Goal: Find specific page/section: Find specific page/section

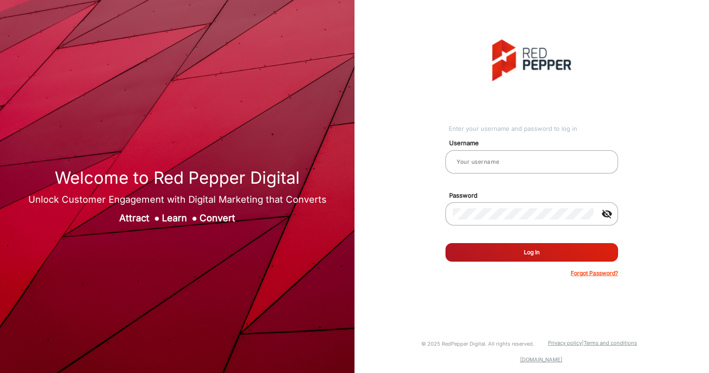
type input "aballard"
click at [510, 249] on button "Log In" at bounding box center [531, 252] width 173 height 19
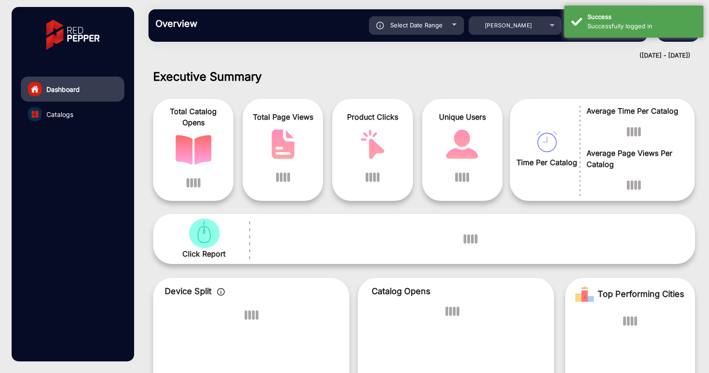
scroll to position [7, 0]
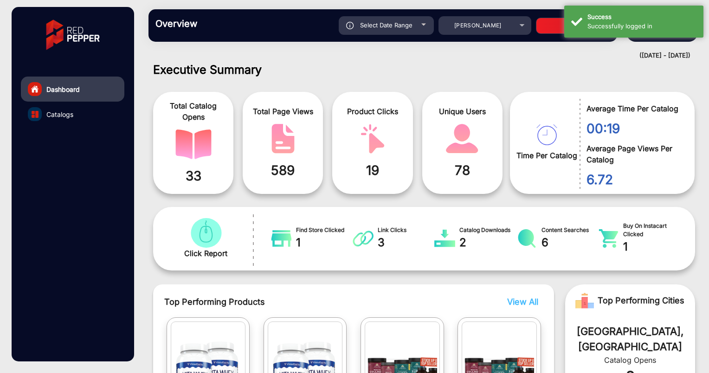
click at [366, 139] on img "catalog" at bounding box center [372, 139] width 36 height 30
click at [359, 145] on img "catalog" at bounding box center [372, 139] width 36 height 30
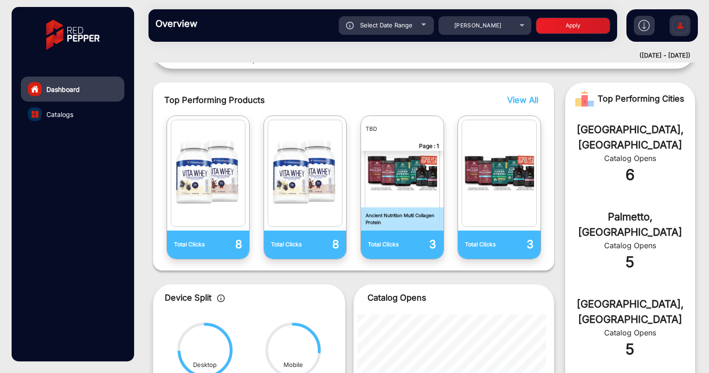
scroll to position [140, 0]
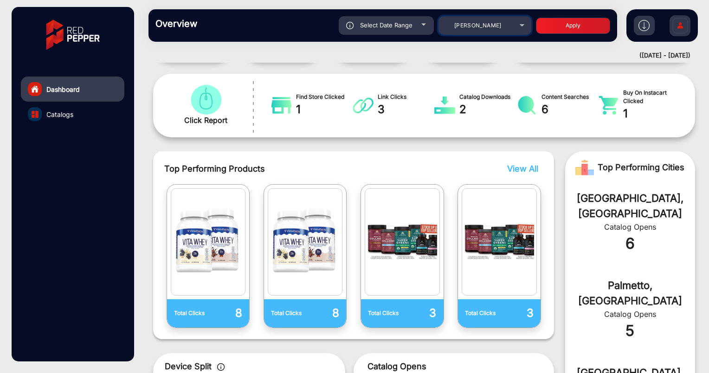
click at [475, 33] on mat-select "[PERSON_NAME]" at bounding box center [484, 25] width 93 height 19
click at [476, 30] on div "[PERSON_NAME]" at bounding box center [478, 25] width 74 height 11
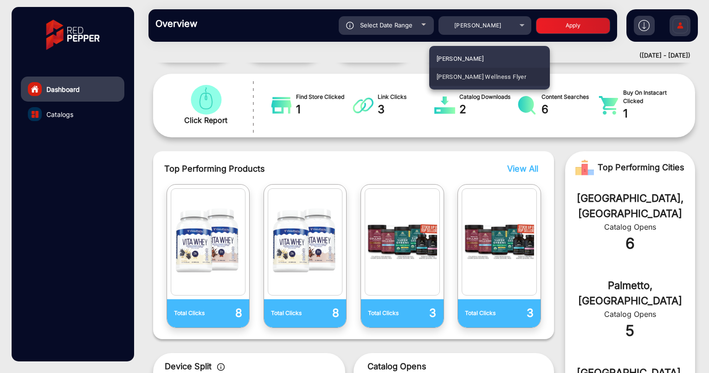
click at [464, 70] on span "[PERSON_NAME] Wellness Flyer" at bounding box center [481, 77] width 90 height 18
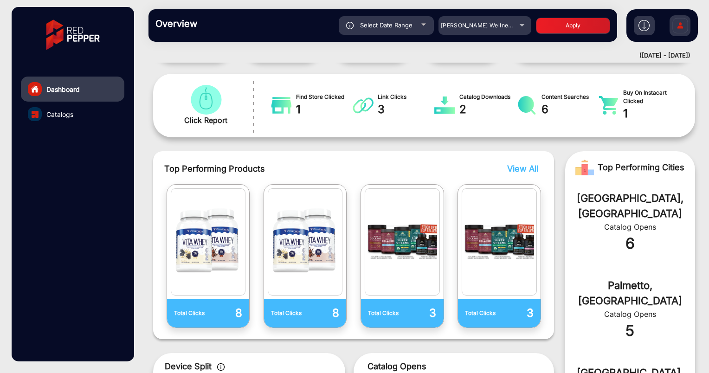
click at [571, 27] on button "Apply" at bounding box center [573, 26] width 74 height 16
type input "[DATE]"
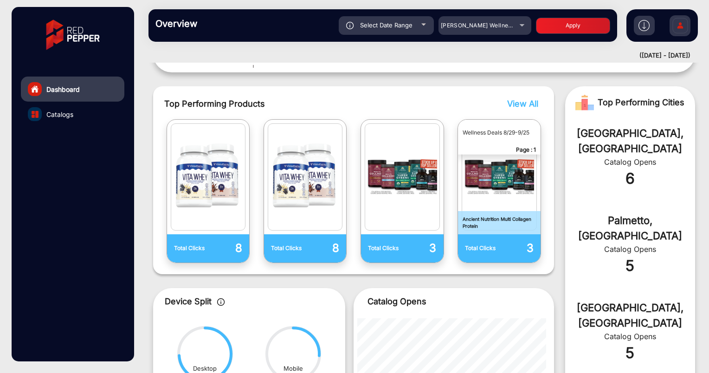
scroll to position [0, 0]
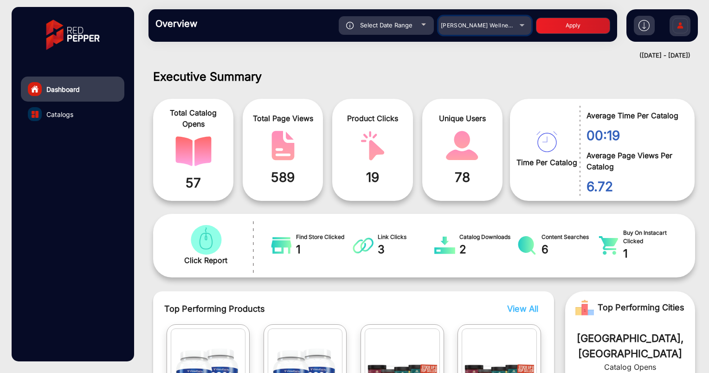
click at [490, 23] on span "[PERSON_NAME] Wellness Flyer" at bounding box center [486, 25] width 90 height 7
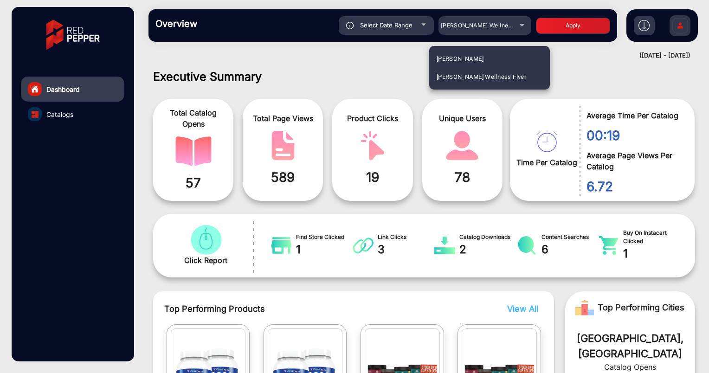
click at [466, 56] on mat-option "[PERSON_NAME]" at bounding box center [489, 59] width 121 height 18
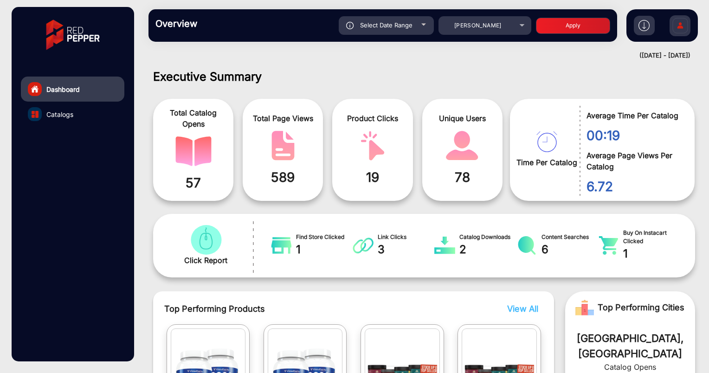
click at [572, 30] on button "Apply" at bounding box center [573, 26] width 74 height 16
type input "[DATE]"
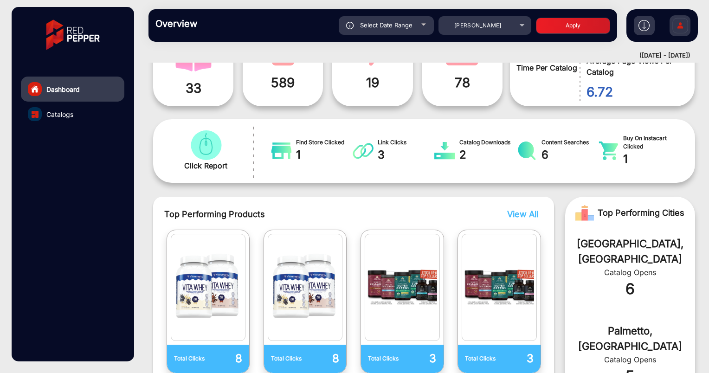
scroll to position [72, 0]
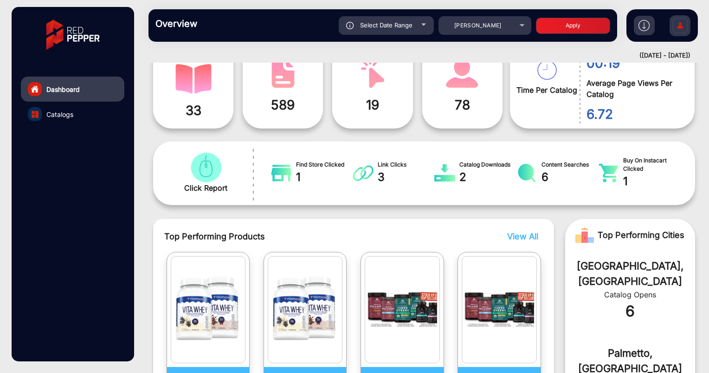
click at [365, 28] on span "Select Date Range" at bounding box center [386, 24] width 52 height 7
type input "[DATE]"
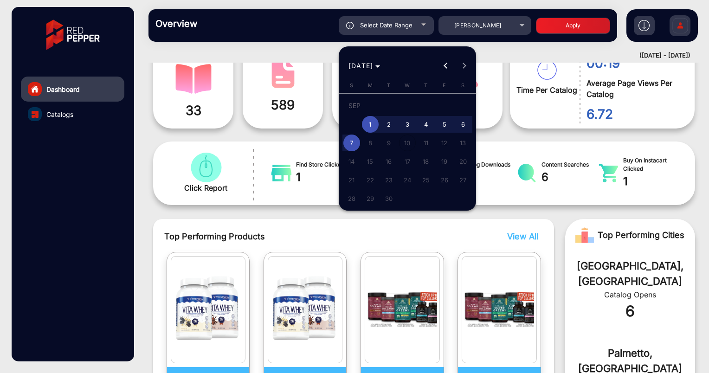
click at [276, 131] on div at bounding box center [354, 186] width 709 height 373
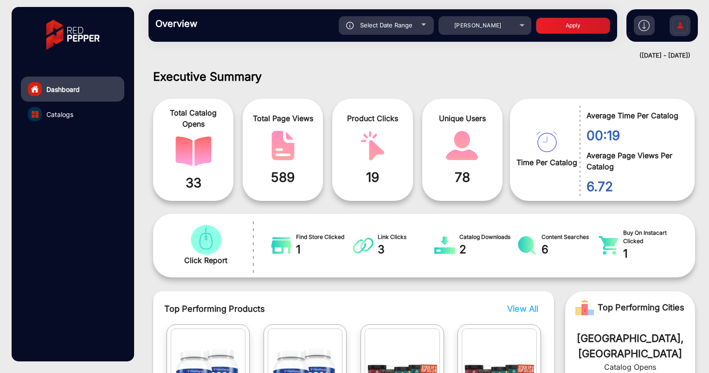
scroll to position [37, 0]
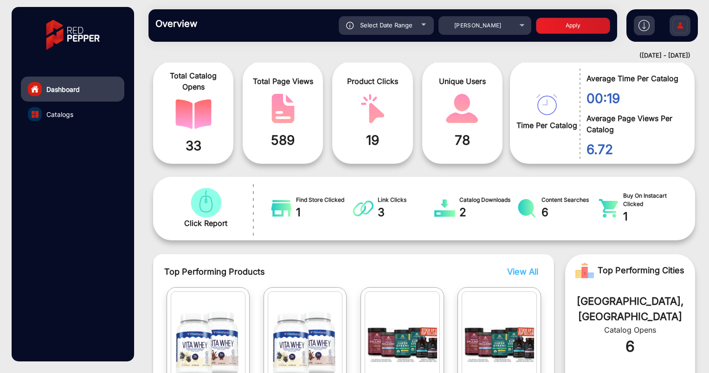
click at [206, 205] on img "catalog" at bounding box center [206, 203] width 36 height 30
click at [365, 213] on img "catalog" at bounding box center [362, 208] width 21 height 19
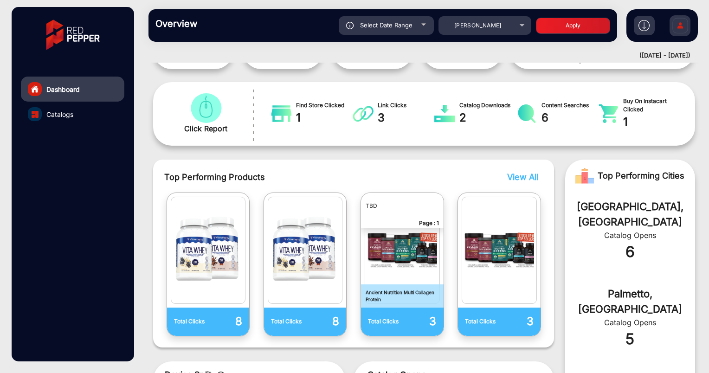
scroll to position [132, 0]
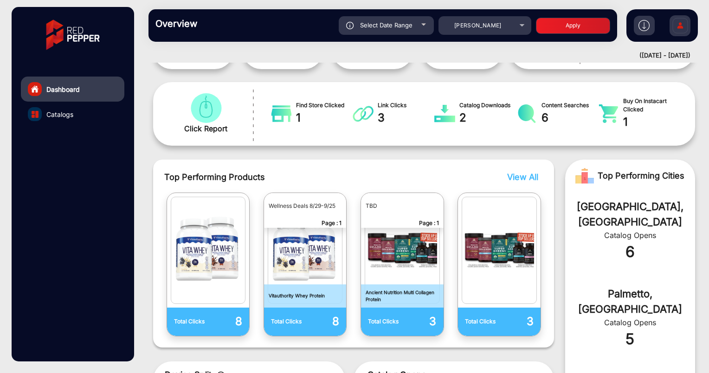
click at [81, 113] on link "Catalogs" at bounding box center [72, 114] width 103 height 25
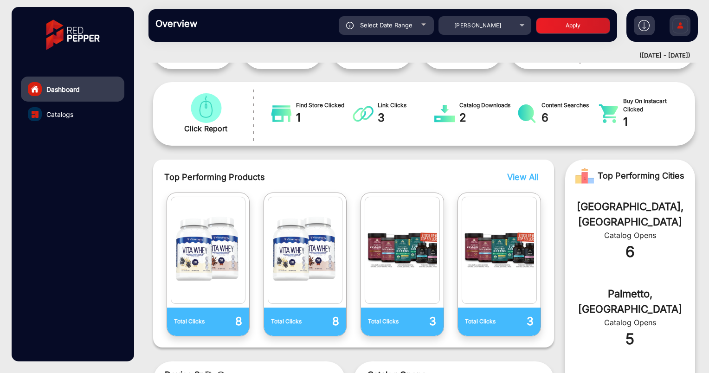
click at [42, 109] on link "Catalogs" at bounding box center [72, 114] width 103 height 25
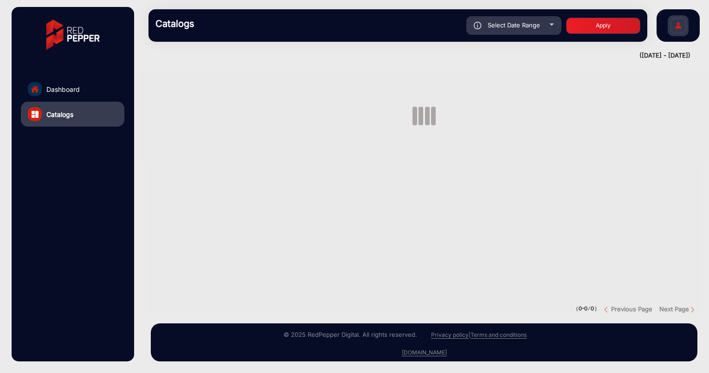
click at [45, 114] on link "Catalogs" at bounding box center [72, 114] width 103 height 25
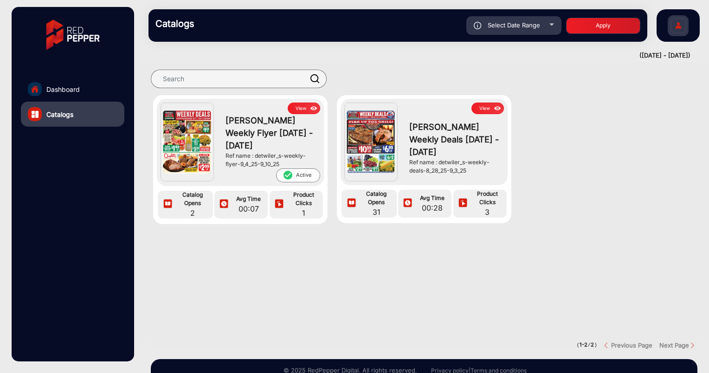
click at [197, 139] on img at bounding box center [186, 142] width 49 height 64
click at [240, 137] on span "[PERSON_NAME] Weekly Flyer [DATE] - [DATE]" at bounding box center [270, 133] width 90 height 38
click at [300, 109] on button "View" at bounding box center [304, 108] width 32 height 12
